Goal: Task Accomplishment & Management: Complete application form

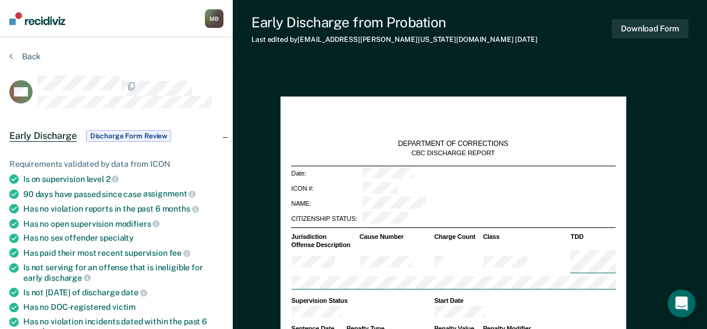
type textarea "x"
click at [34, 62] on button "Back" at bounding box center [24, 56] width 31 height 10
type textarea "x"
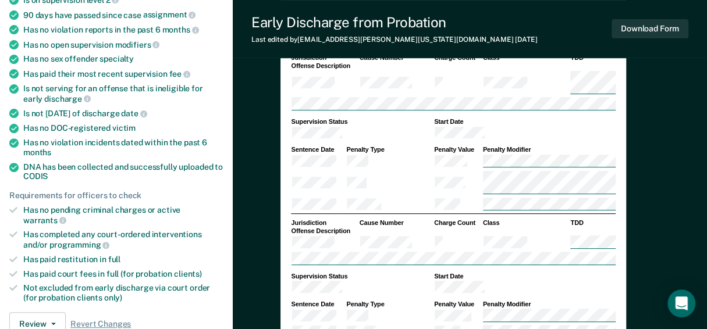
scroll to position [354, 0]
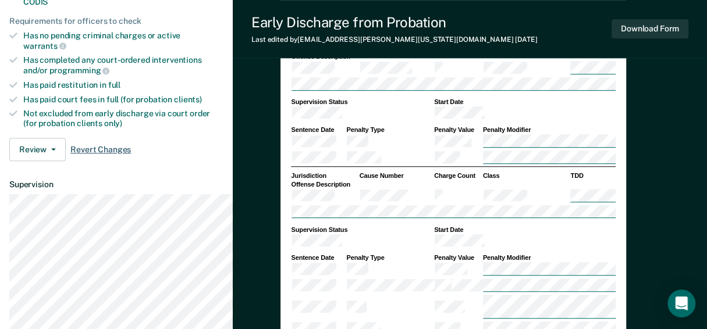
click at [130, 155] on span "Revert Changes" at bounding box center [100, 150] width 61 height 10
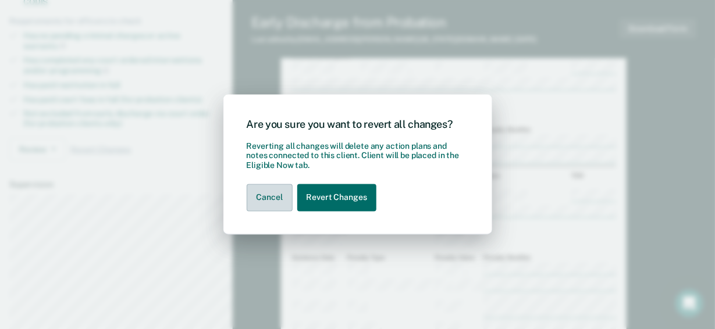
click at [261, 212] on button "Cancel" at bounding box center [270, 197] width 46 height 27
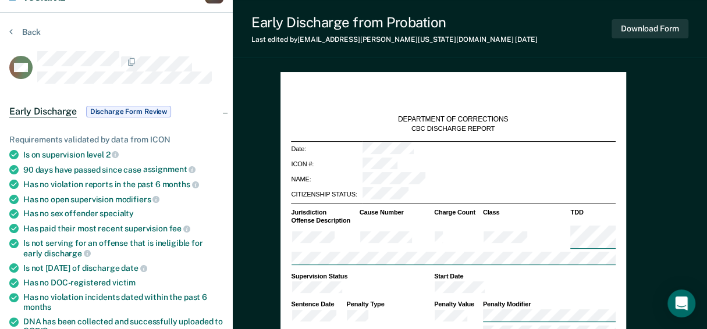
scroll to position [0, 0]
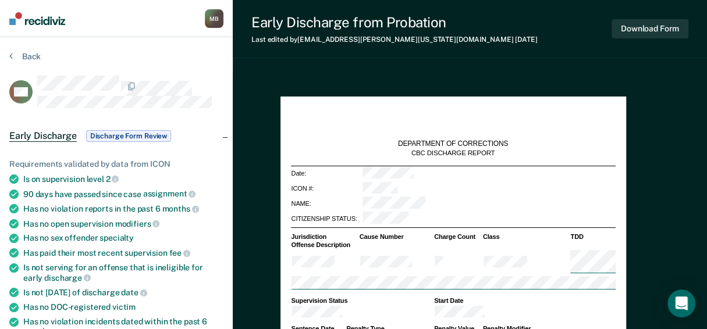
click at [151, 142] on span "Discharge Form Review" at bounding box center [128, 136] width 85 height 12
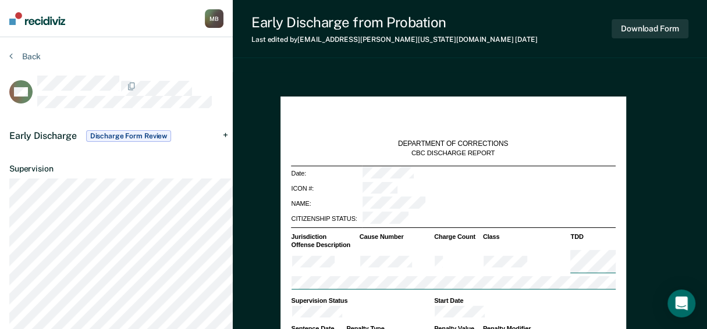
drag, startPoint x: 659, startPoint y: 0, endPoint x: 328, endPoint y: 51, distance: 334.9
click at [328, 44] on div "Last edited by [PERSON_NAME][EMAIL_ADDRESS][PERSON_NAME][US_STATE][DOMAIN_NAME]…" at bounding box center [394, 39] width 286 height 8
click at [223, 23] on div "M B" at bounding box center [214, 18] width 19 height 19
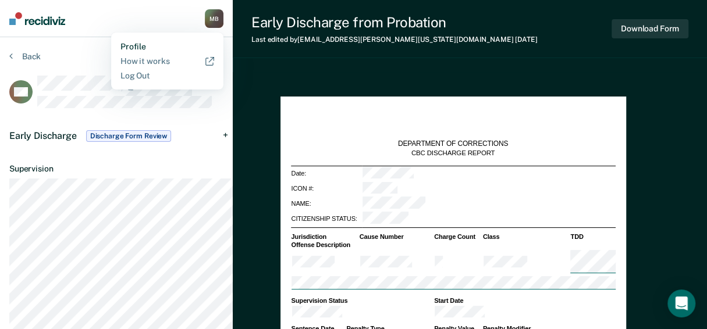
click at [190, 52] on link "Profile" at bounding box center [167, 47] width 94 height 10
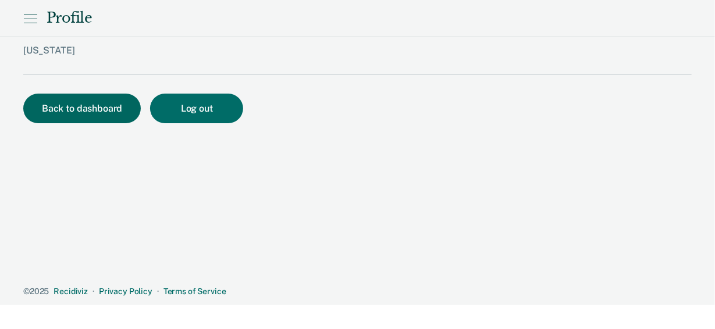
click at [99, 123] on button "Back to dashboard" at bounding box center [82, 109] width 118 height 30
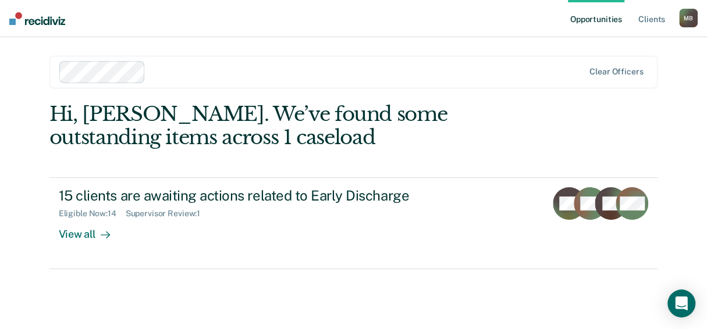
scroll to position [80, 0]
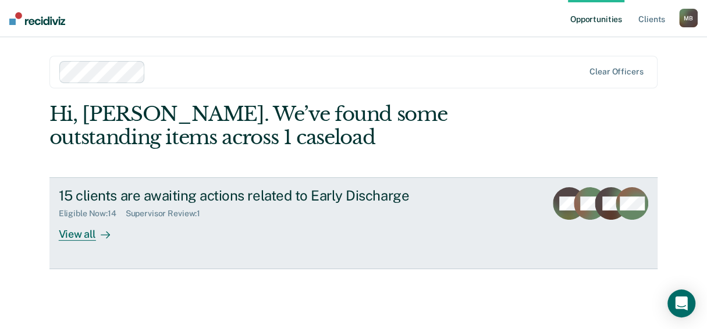
click at [93, 229] on div "View all" at bounding box center [91, 230] width 65 height 23
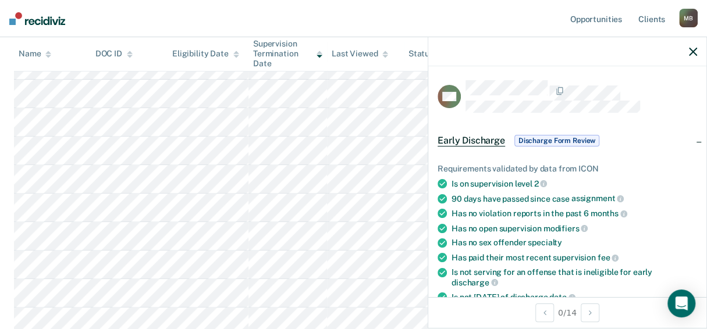
scroll to position [98, 0]
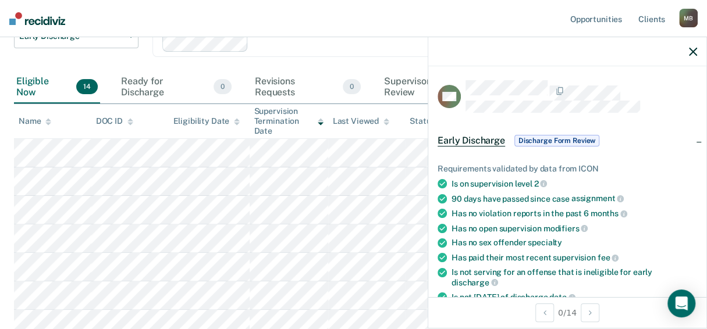
click at [380, 37] on nav "Opportunities Client s [PERSON_NAME] M B Profile How it works Log Out" at bounding box center [353, 18] width 707 height 37
click at [319, 22] on nav "Opportunities Client s [PERSON_NAME] M B Profile How it works Log Out" at bounding box center [353, 18] width 707 height 37
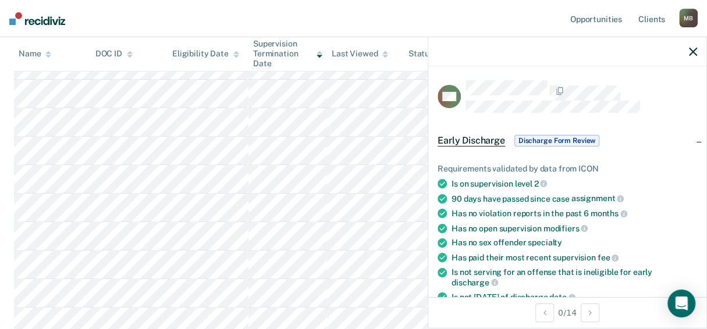
scroll to position [389, 0]
